Goal: Task Accomplishment & Management: Complete application form

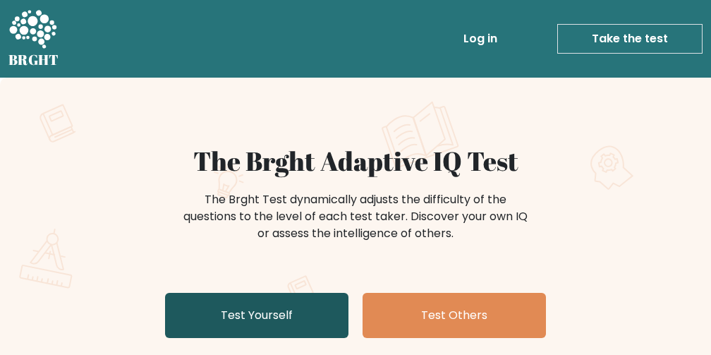
click at [239, 323] on link "Test Yourself" at bounding box center [256, 315] width 183 height 45
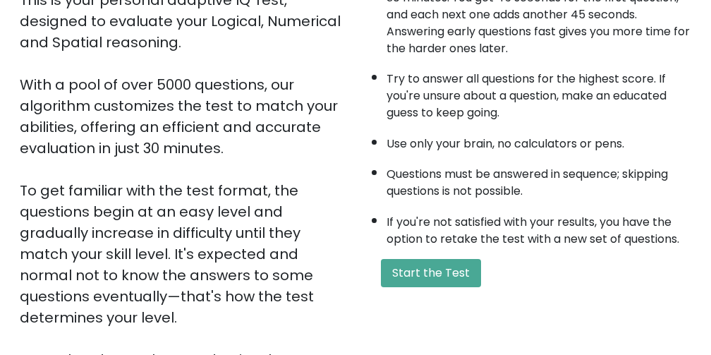
scroll to position [212, 0]
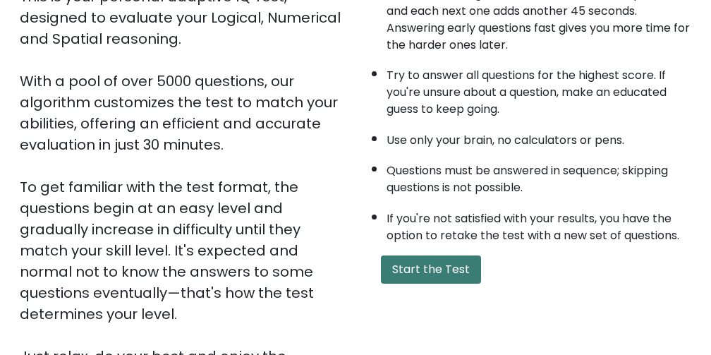
click at [441, 272] on button "Start the Test" at bounding box center [431, 269] width 100 height 28
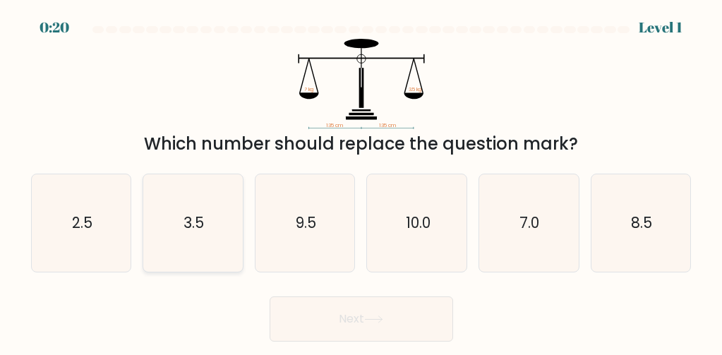
click at [203, 241] on icon "3.5" at bounding box center [192, 222] width 97 height 97
click at [361, 181] on input "b. 3.5" at bounding box center [361, 180] width 1 height 4
radio input "true"
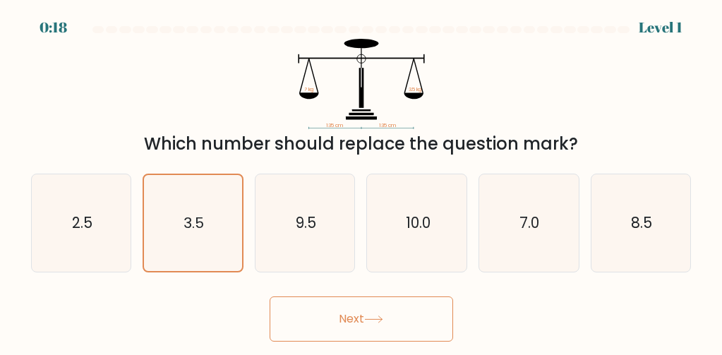
click at [316, 322] on button "Next" at bounding box center [361, 318] width 183 height 45
click at [378, 328] on button "Next" at bounding box center [361, 318] width 183 height 45
click at [380, 311] on button "Next" at bounding box center [361, 318] width 183 height 45
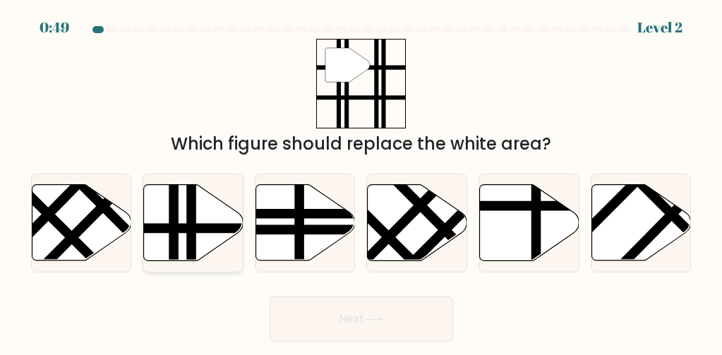
click at [186, 228] on line at bounding box center [223, 228] width 200 height 0
click at [361, 181] on input "b." at bounding box center [361, 180] width 1 height 4
radio input "true"
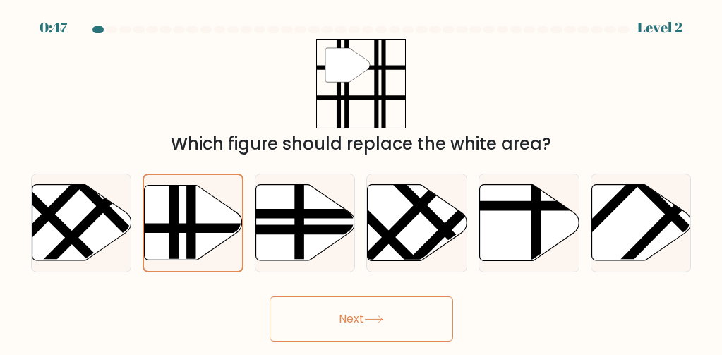
click at [324, 339] on button "Next" at bounding box center [361, 318] width 183 height 45
click at [323, 318] on button "Next" at bounding box center [361, 318] width 183 height 45
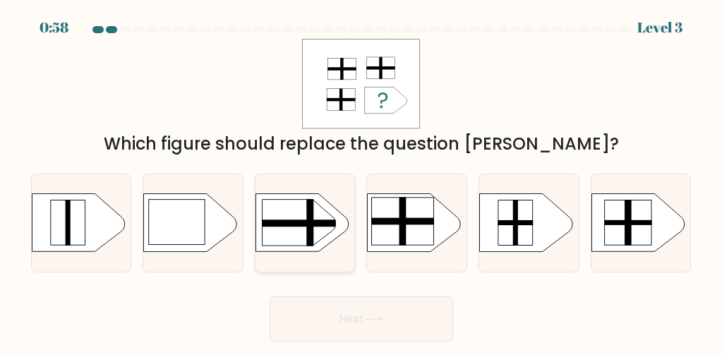
click at [298, 228] on icon at bounding box center [298, 223] width 73 height 47
click at [361, 181] on input "c." at bounding box center [361, 180] width 1 height 4
radio input "true"
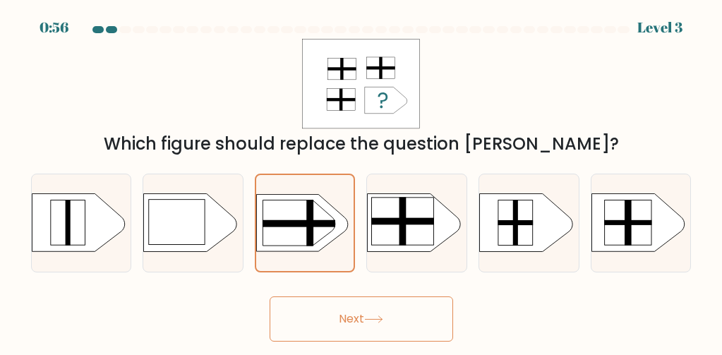
click at [336, 315] on button "Next" at bounding box center [361, 318] width 183 height 45
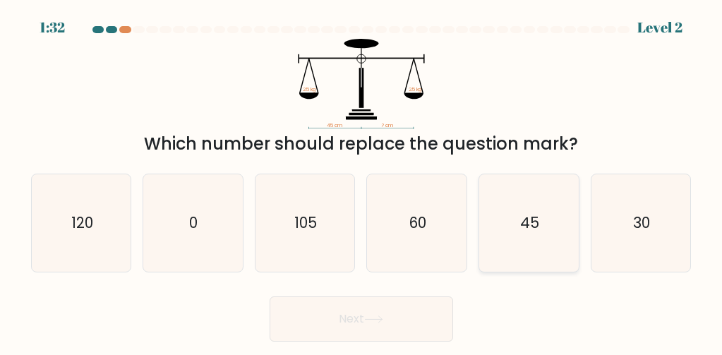
drag, startPoint x: 520, startPoint y: 219, endPoint x: 512, endPoint y: 226, distance: 10.5
click at [517, 225] on icon "45" at bounding box center [528, 222] width 97 height 97
click at [362, 181] on input "e. 45" at bounding box center [361, 180] width 1 height 4
radio input "true"
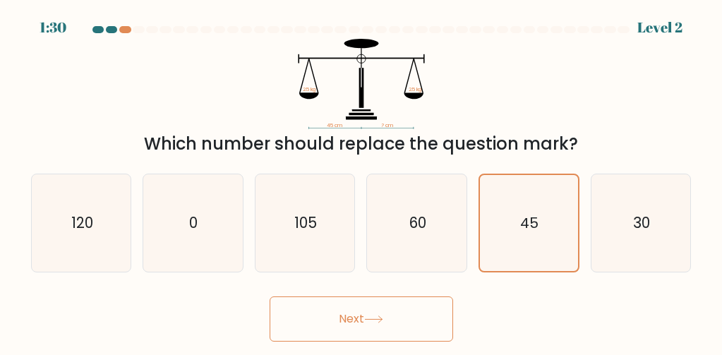
drag, startPoint x: 404, startPoint y: 351, endPoint x: 387, endPoint y: 310, distance: 44.6
click at [387, 310] on body "1:30 Level 2" at bounding box center [361, 177] width 722 height 355
click at [390, 310] on button "Next" at bounding box center [361, 318] width 183 height 45
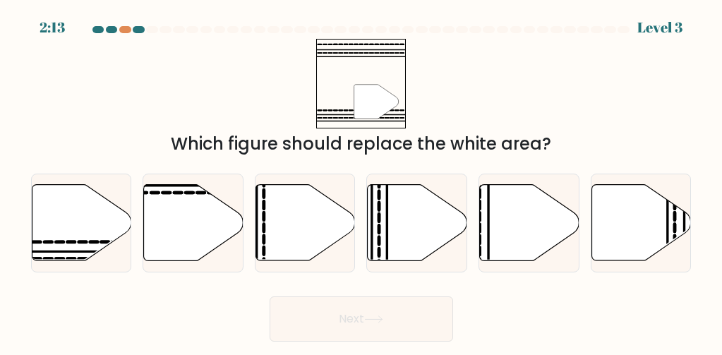
drag, startPoint x: 351, startPoint y: 312, endPoint x: 176, endPoint y: 279, distance: 178.0
click at [174, 282] on form at bounding box center [361, 183] width 722 height 315
click at [94, 239] on icon at bounding box center [81, 222] width 99 height 76
click at [361, 181] on input "a." at bounding box center [361, 180] width 1 height 4
radio input "true"
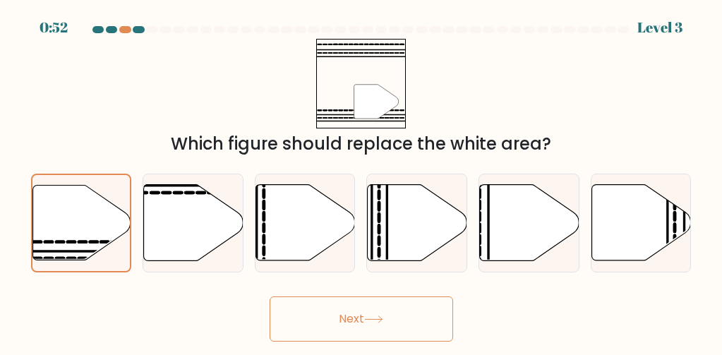
click at [333, 312] on button "Next" at bounding box center [361, 318] width 183 height 45
click at [329, 313] on button "Next" at bounding box center [361, 318] width 183 height 45
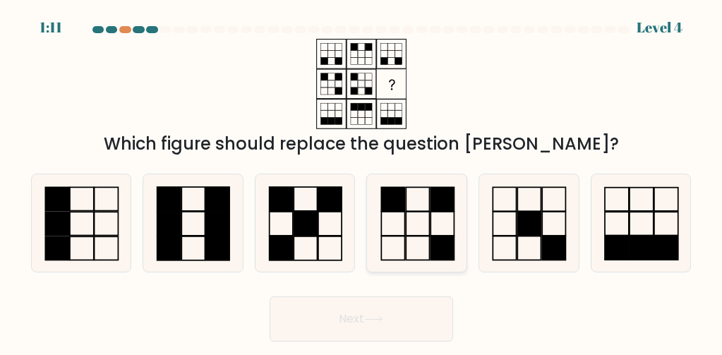
drag, startPoint x: 411, startPoint y: 218, endPoint x: 414, endPoint y: 210, distance: 8.5
click at [414, 211] on icon at bounding box center [416, 222] width 97 height 97
click at [362, 181] on input "d." at bounding box center [361, 180] width 1 height 4
radio input "true"
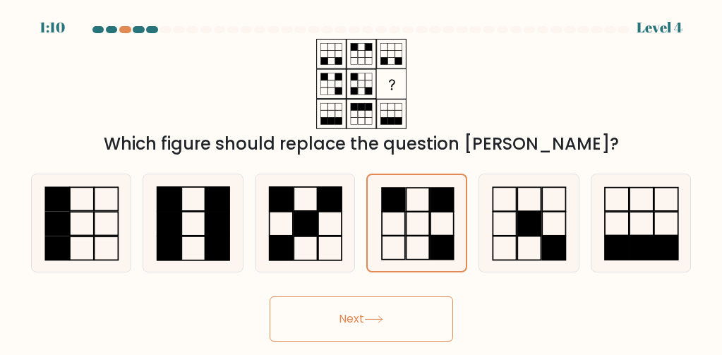
click at [332, 316] on button "Next" at bounding box center [361, 318] width 183 height 45
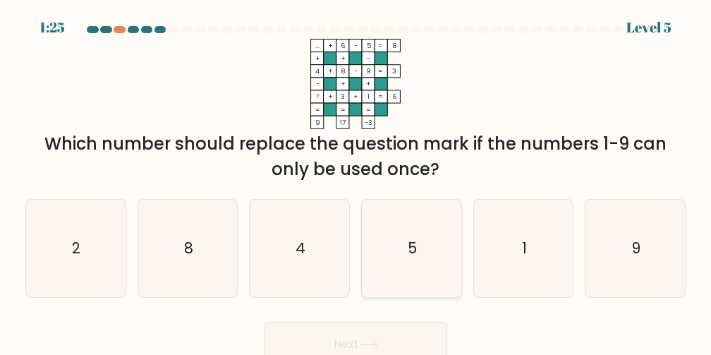
drag, startPoint x: 389, startPoint y: 229, endPoint x: 386, endPoint y: 246, distance: 17.9
click at [386, 246] on icon "5" at bounding box center [411, 248] width 97 height 97
click at [356, 181] on input "d. 5" at bounding box center [356, 180] width 1 height 4
radio input "true"
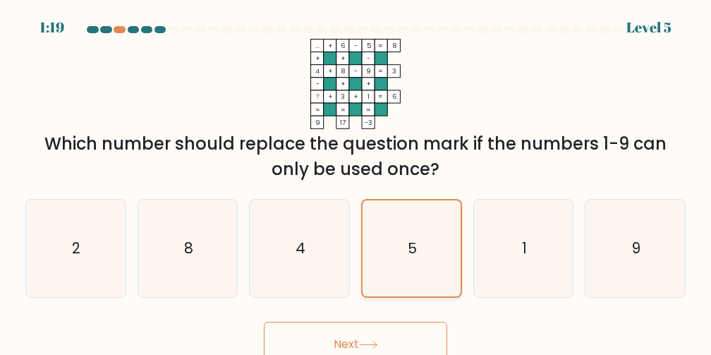
click at [393, 227] on icon "5" at bounding box center [411, 248] width 96 height 96
click at [356, 181] on input "d. 5" at bounding box center [356, 180] width 1 height 4
click at [339, 346] on button "Next" at bounding box center [355, 344] width 183 height 45
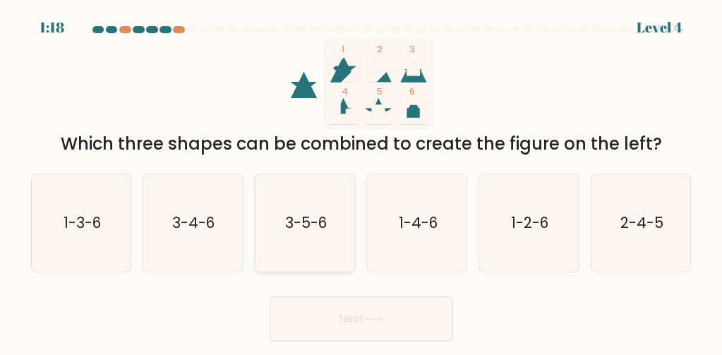
drag, startPoint x: 307, startPoint y: 228, endPoint x: 308, endPoint y: 237, distance: 9.3
click at [308, 233] on icon "3-5-6" at bounding box center [304, 222] width 97 height 97
click at [361, 181] on input "c. 3-5-6" at bounding box center [361, 180] width 1 height 4
radio input "true"
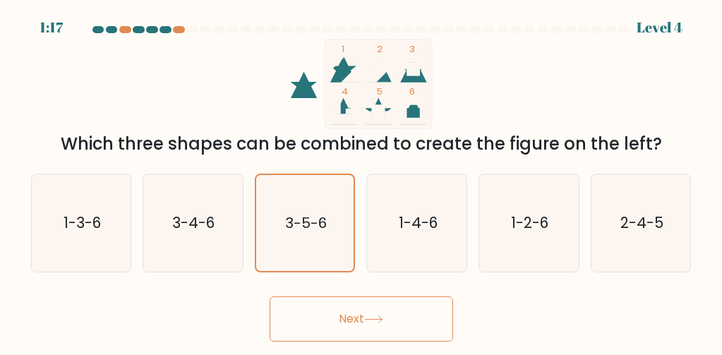
drag, startPoint x: 322, startPoint y: 316, endPoint x: 326, endPoint y: 327, distance: 11.4
click at [325, 325] on button "Next" at bounding box center [361, 318] width 183 height 45
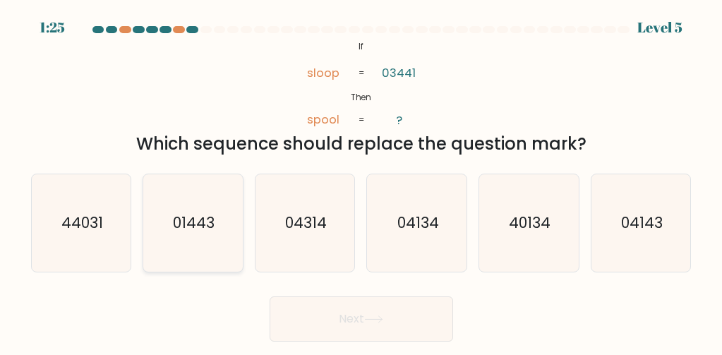
click at [220, 251] on icon "01443" at bounding box center [192, 222] width 97 height 97
click at [361, 181] on input "b. 01443" at bounding box center [361, 180] width 1 height 4
radio input "true"
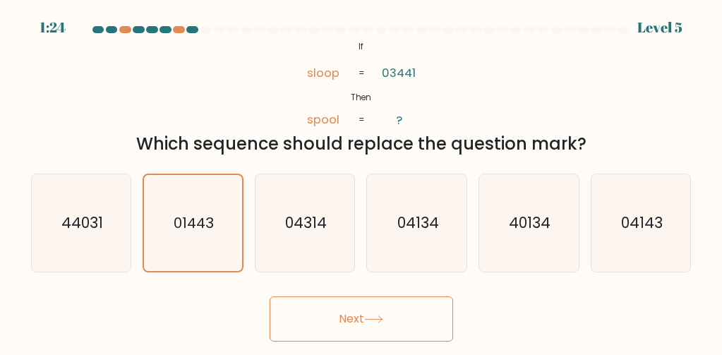
click at [333, 315] on button "Next" at bounding box center [361, 318] width 183 height 45
click at [329, 310] on button "Next" at bounding box center [361, 318] width 183 height 45
click at [330, 308] on button "Next" at bounding box center [361, 318] width 183 height 45
click at [337, 314] on button "Next" at bounding box center [361, 318] width 183 height 45
click at [361, 319] on button "Next" at bounding box center [361, 318] width 183 height 45
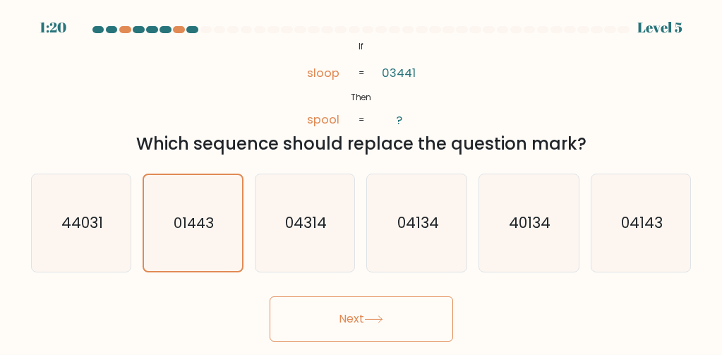
click at [365, 318] on button "Next" at bounding box center [361, 318] width 183 height 45
drag, startPoint x: 366, startPoint y: 315, endPoint x: 350, endPoint y: 308, distance: 17.1
click at [351, 308] on button "Next" at bounding box center [361, 318] width 183 height 45
click at [354, 308] on button "Next" at bounding box center [361, 318] width 183 height 45
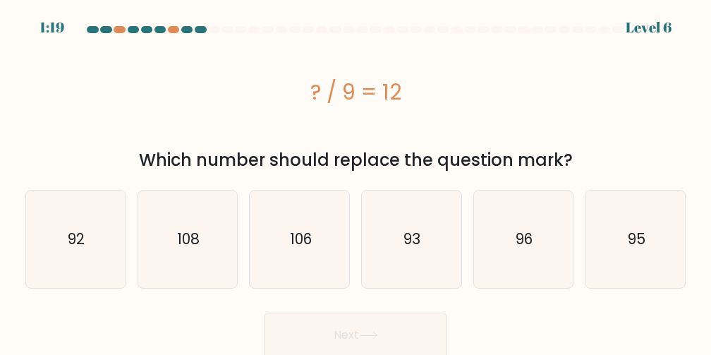
click at [365, 313] on div "Next" at bounding box center [355, 332] width 677 height 52
click at [205, 244] on icon "108" at bounding box center [187, 239] width 97 height 97
click at [356, 181] on input "b. 108" at bounding box center [356, 180] width 1 height 4
radio input "true"
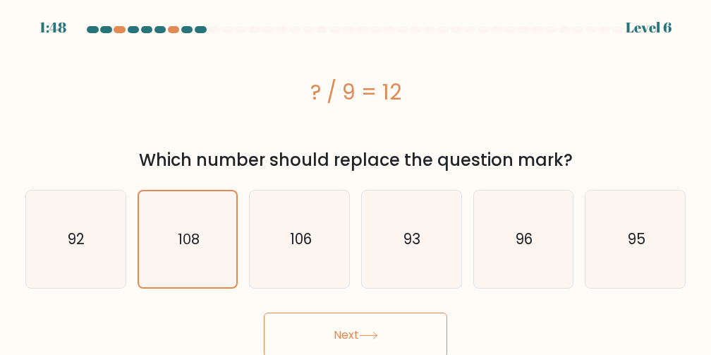
click at [321, 334] on button "Next" at bounding box center [355, 335] width 183 height 45
click at [321, 333] on button "Next" at bounding box center [355, 335] width 183 height 45
click at [370, 340] on button "Next" at bounding box center [355, 335] width 183 height 45
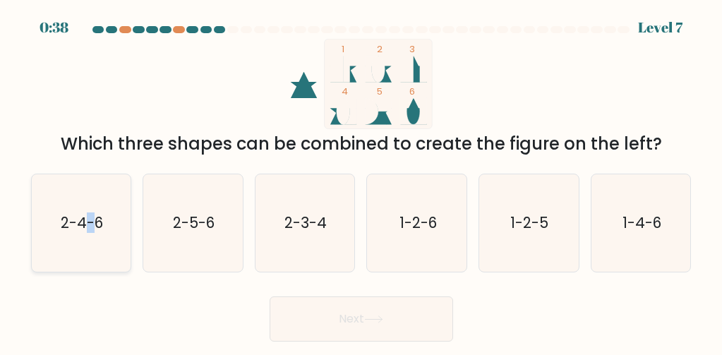
click at [96, 239] on icon "2-4-6" at bounding box center [80, 222] width 97 height 97
click at [82, 252] on icon "2-4-6" at bounding box center [80, 222] width 97 height 97
click at [361, 181] on input "a. 2-4-6" at bounding box center [361, 180] width 1 height 4
radio input "true"
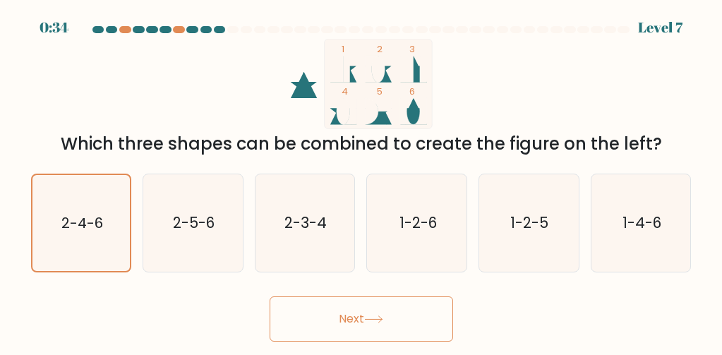
click at [333, 325] on button "Next" at bounding box center [361, 318] width 183 height 45
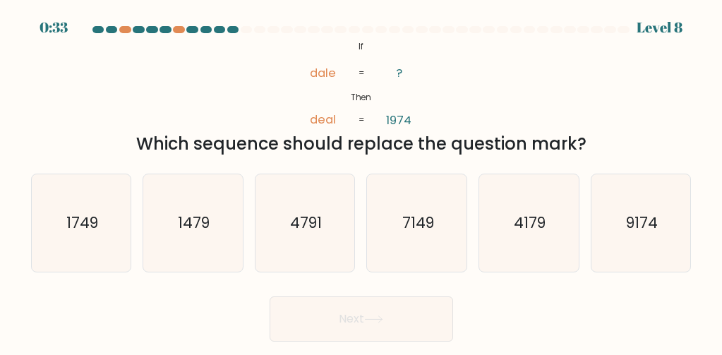
click at [334, 322] on button "Next" at bounding box center [361, 318] width 183 height 45
click at [73, 218] on text "1749" at bounding box center [82, 222] width 32 height 20
click at [361, 181] on input "a. 1749" at bounding box center [361, 180] width 1 height 4
radio input "true"
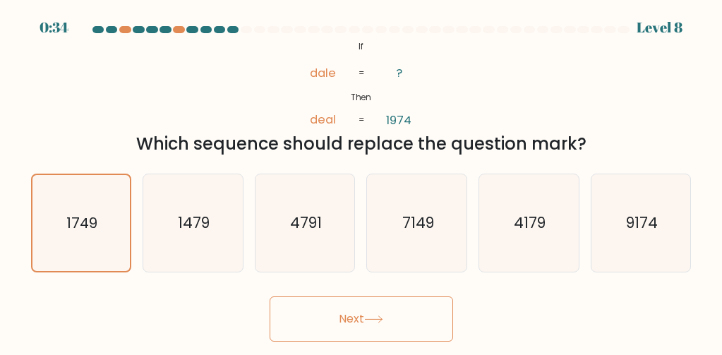
click at [335, 311] on button "Next" at bounding box center [361, 318] width 183 height 45
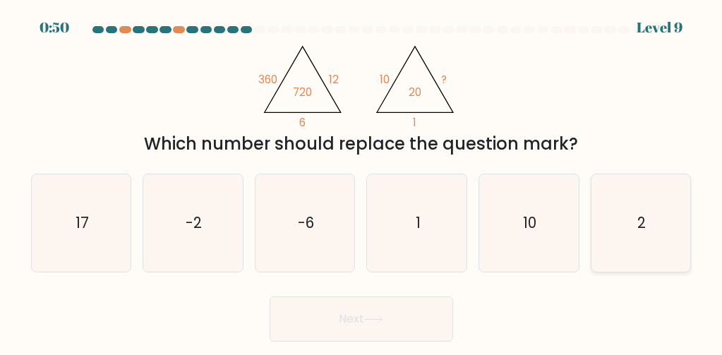
click at [658, 241] on icon "2" at bounding box center [640, 222] width 97 height 97
click at [362, 181] on input "f. 2" at bounding box center [361, 180] width 1 height 4
radio input "true"
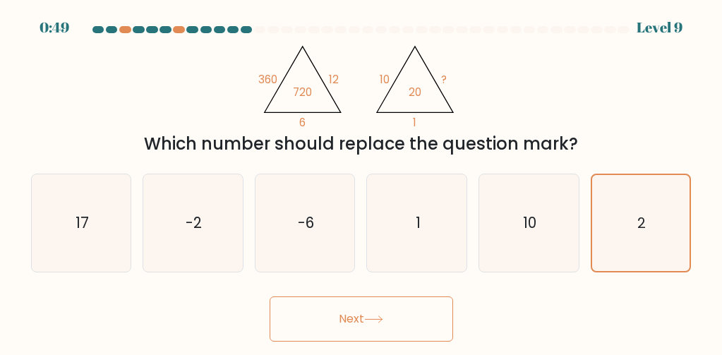
click at [354, 314] on button "Next" at bounding box center [361, 318] width 183 height 45
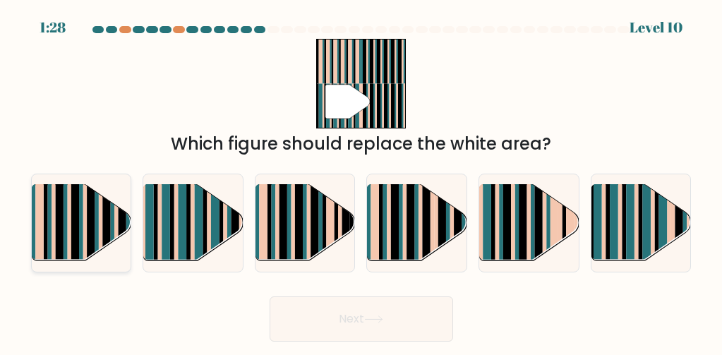
click at [107, 223] on rect at bounding box center [106, 215] width 8 height 98
click at [361, 181] on input "a." at bounding box center [361, 180] width 1 height 4
radio input "true"
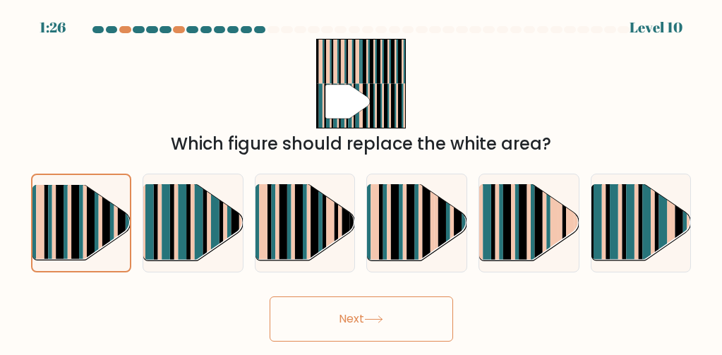
click at [369, 323] on icon at bounding box center [373, 319] width 19 height 8
